Goal: Check status: Check status

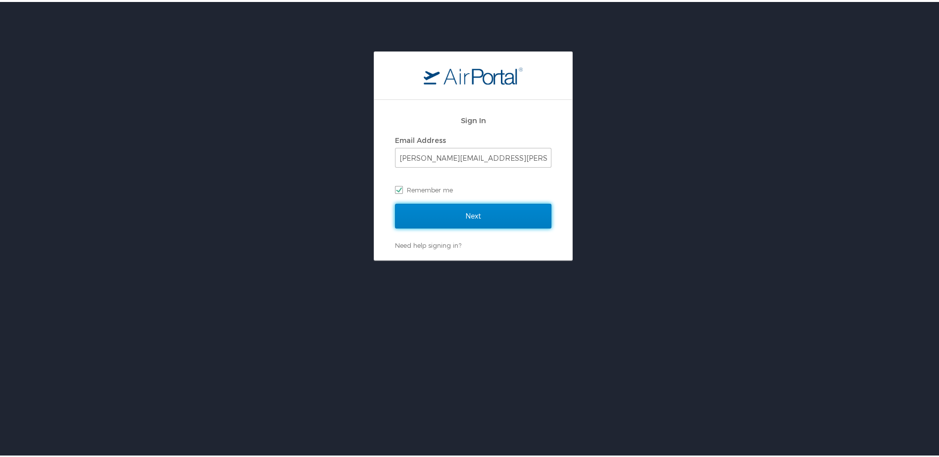
click at [447, 216] on input "Next" at bounding box center [473, 214] width 156 height 25
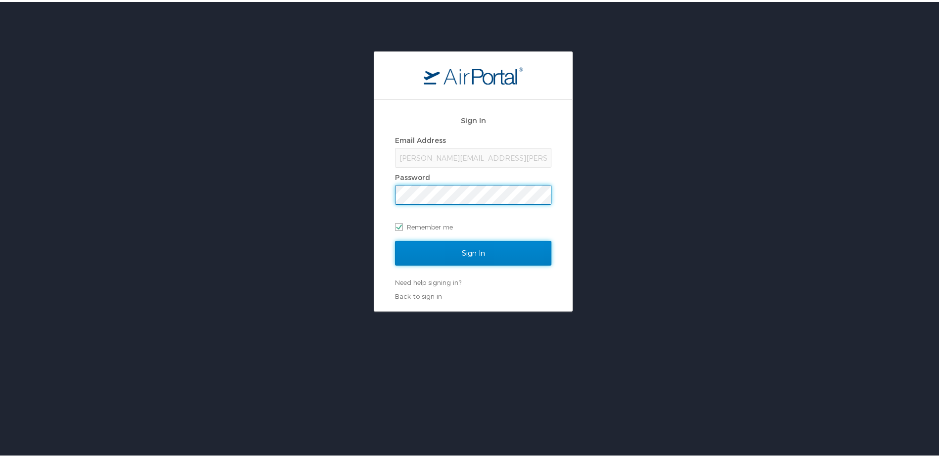
click at [454, 250] on input "Sign In" at bounding box center [473, 251] width 156 height 25
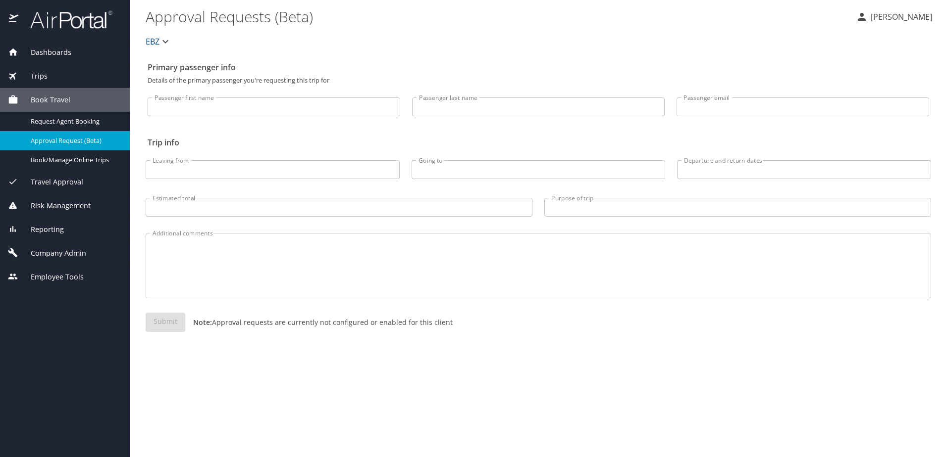
click at [38, 79] on span "Trips" at bounding box center [32, 76] width 29 height 11
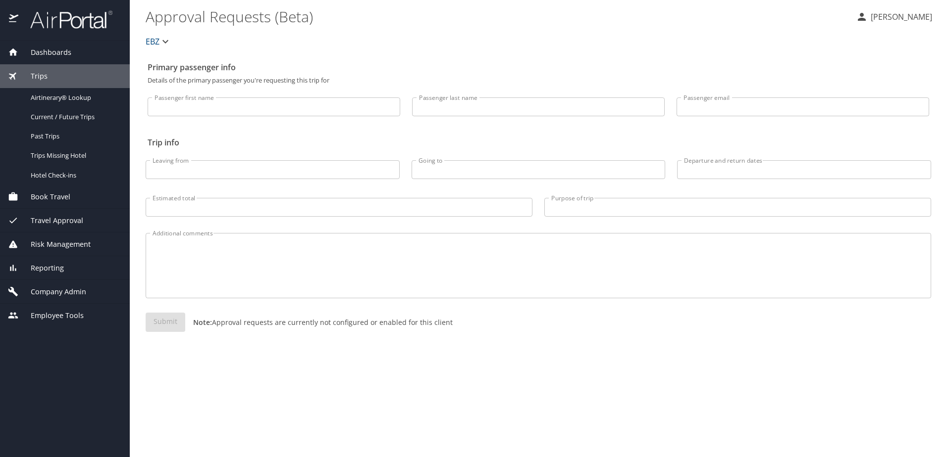
click at [78, 114] on span "Current / Future Trips" at bounding box center [74, 116] width 87 height 9
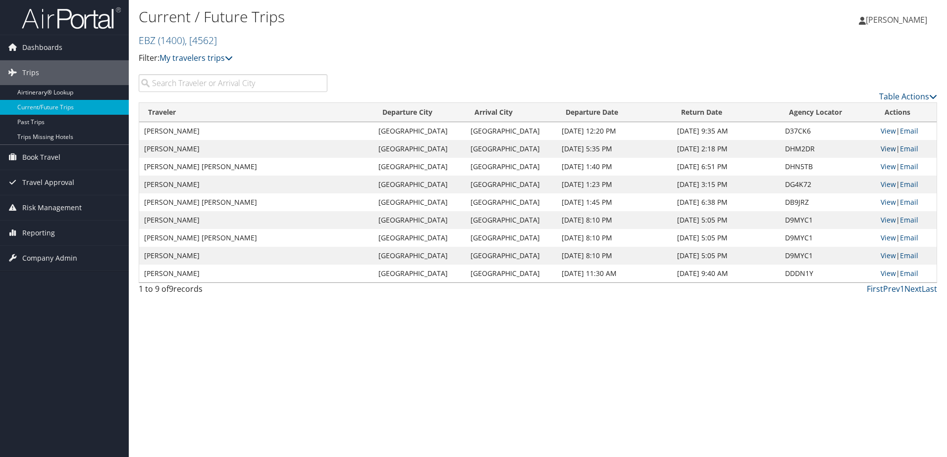
click at [885, 150] on link "View" at bounding box center [887, 148] width 15 height 9
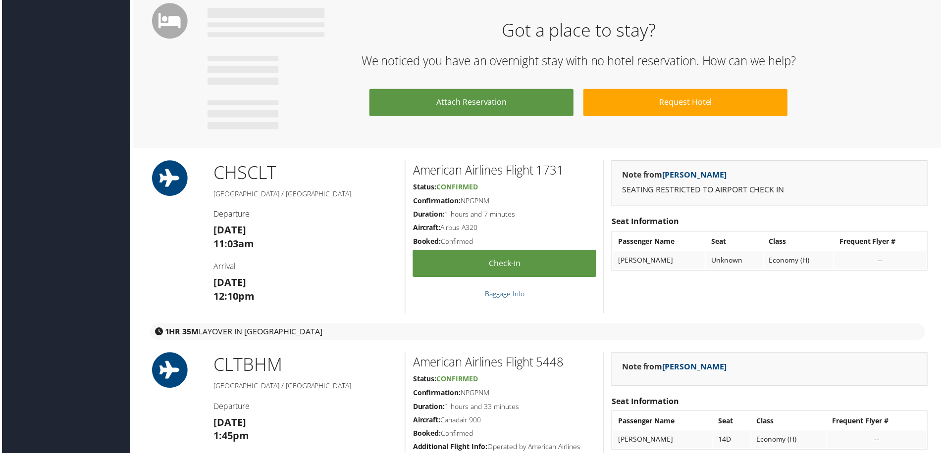
scroll to position [446, 0]
